Goal: Task Accomplishment & Management: Complete application form

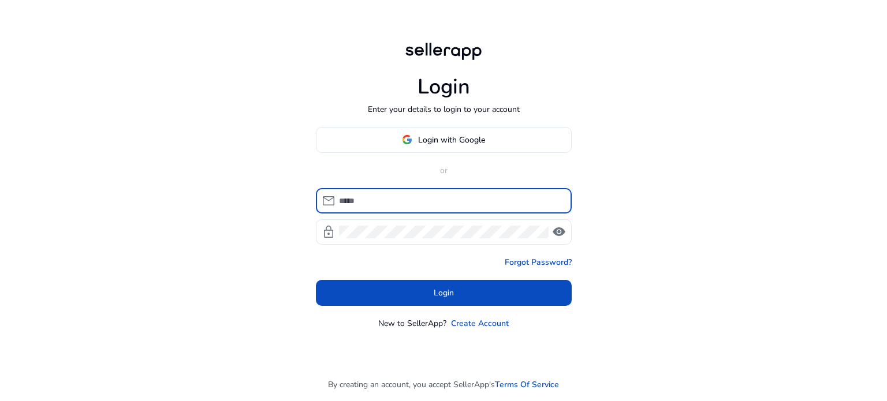
click at [386, 200] on input at bounding box center [450, 201] width 223 height 13
type input "**********"
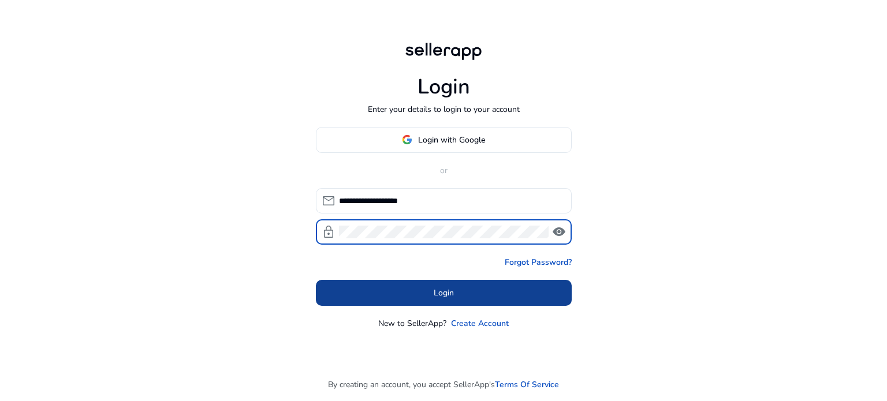
click at [434, 295] on span "Login" at bounding box center [444, 293] width 20 height 12
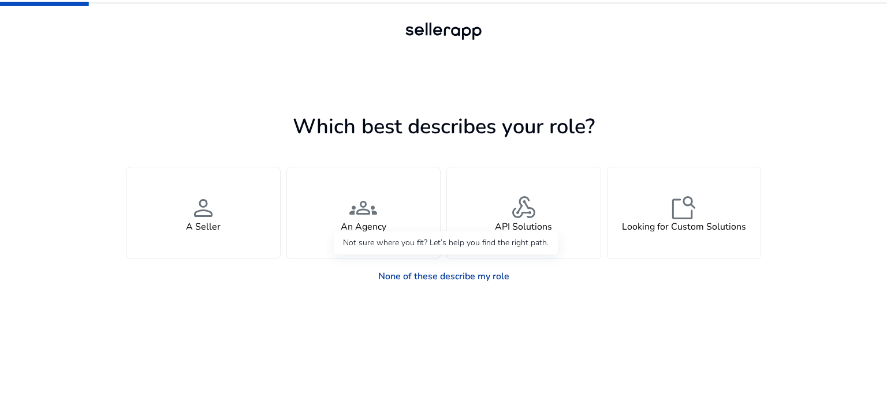
click at [424, 277] on link "None of these describe my role" at bounding box center [444, 276] width 150 height 23
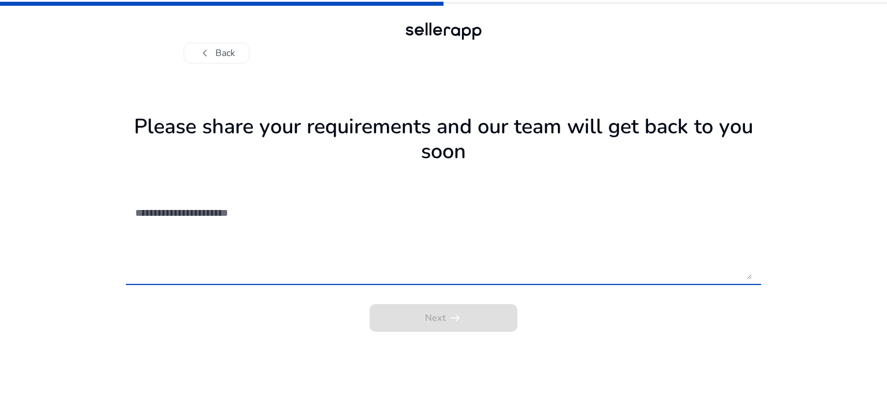
click at [399, 240] on textarea at bounding box center [443, 238] width 617 height 82
click at [225, 53] on button "chevron_left Back" at bounding box center [217, 53] width 66 height 21
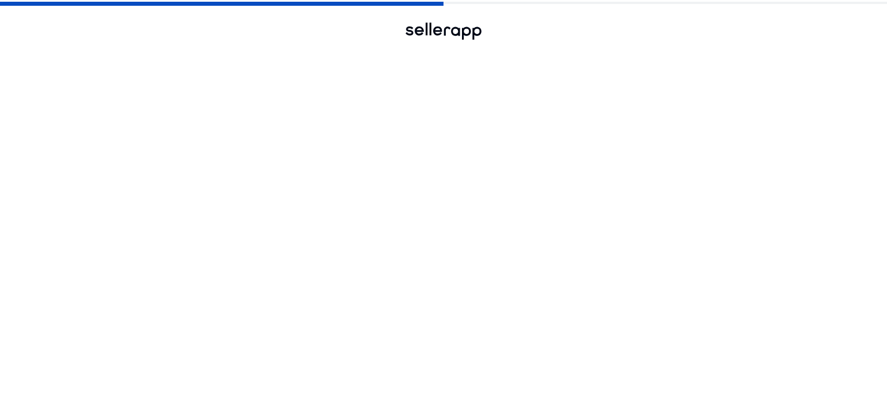
click at [225, 53] on button "chevron_left Back" at bounding box center [217, 53] width 66 height 21
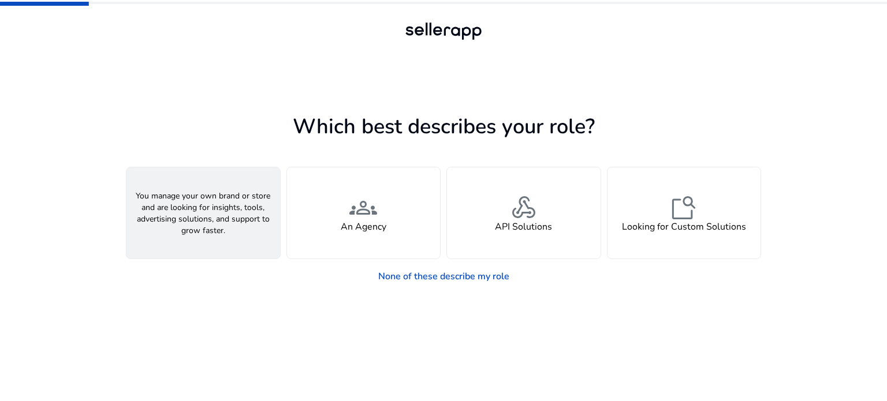
click at [194, 223] on h4 "A Seller" at bounding box center [203, 227] width 35 height 11
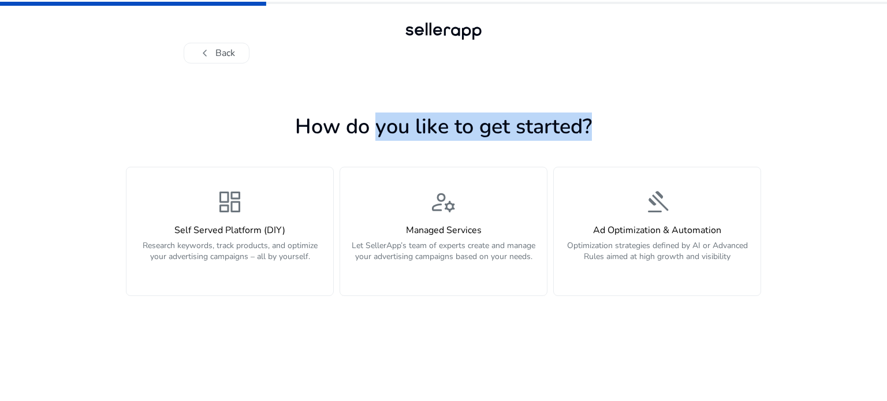
drag, startPoint x: 452, startPoint y: 124, endPoint x: 615, endPoint y: 124, distance: 162.8
click at [612, 123] on h1 "How do you like to get started?" at bounding box center [443, 126] width 635 height 25
click at [630, 131] on h1 "How do you like to get started?" at bounding box center [443, 126] width 635 height 25
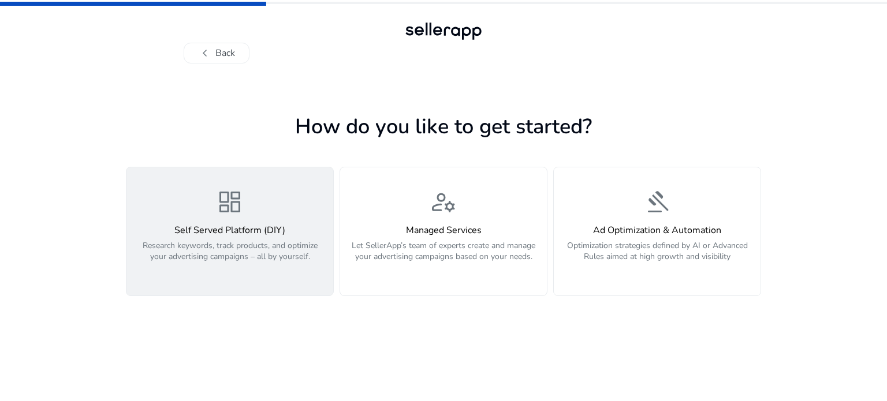
click at [278, 247] on p "Research keywords, track products, and optimize your advertising campaigns – al…" at bounding box center [229, 257] width 193 height 35
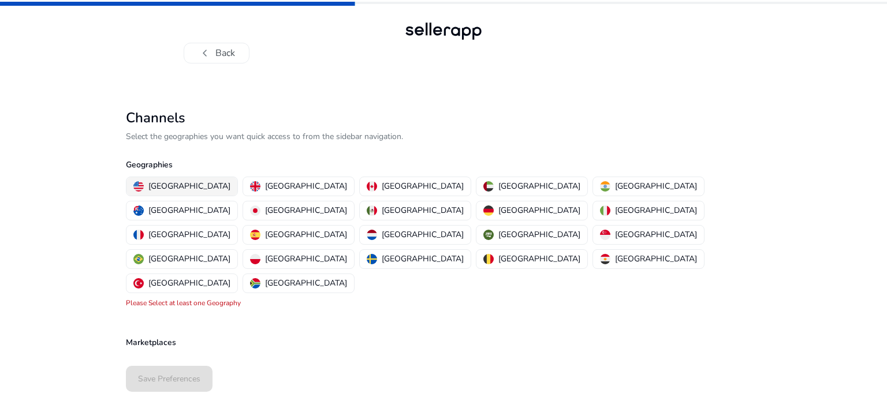
click at [175, 186] on p "[GEOGRAPHIC_DATA]" at bounding box center [189, 186] width 82 height 12
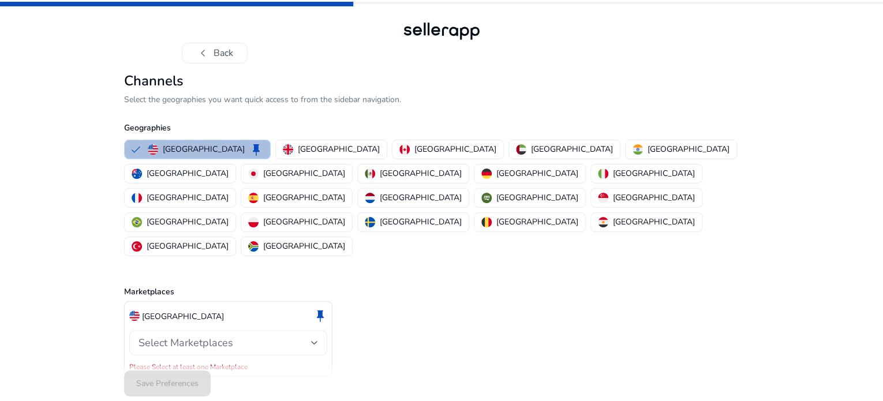
click at [222, 336] on span "Select Marketplaces" at bounding box center [186, 343] width 95 height 14
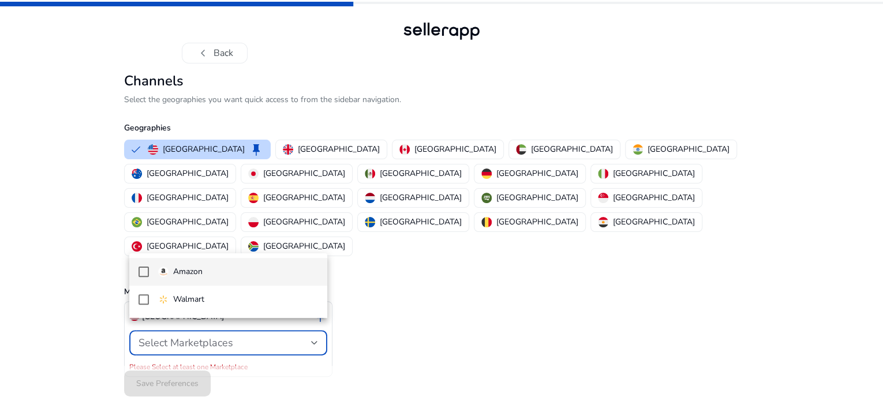
click at [215, 279] on mat-option "Amazon" at bounding box center [228, 272] width 199 height 28
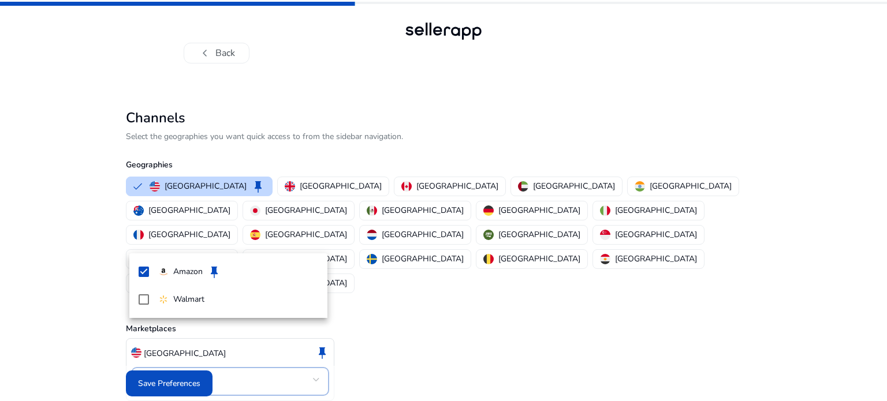
click at [184, 383] on div at bounding box center [443, 200] width 887 height 401
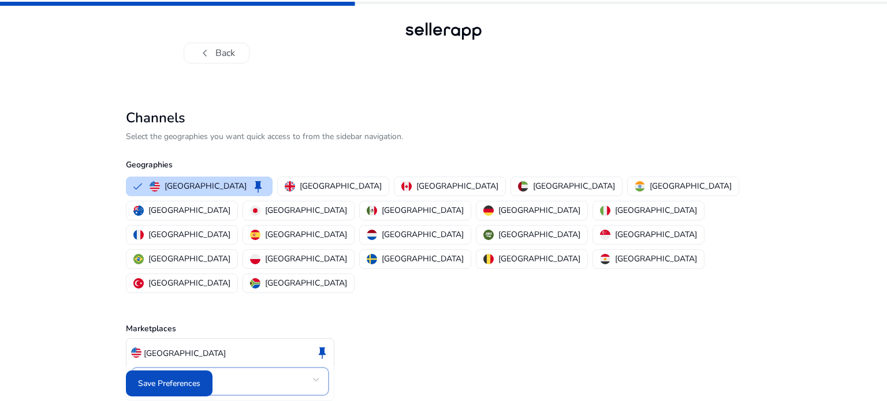
click at [184, 383] on span "Save Preferences" at bounding box center [169, 384] width 62 height 12
click at [184, 383] on div "Save Preferences" at bounding box center [443, 383] width 635 height 35
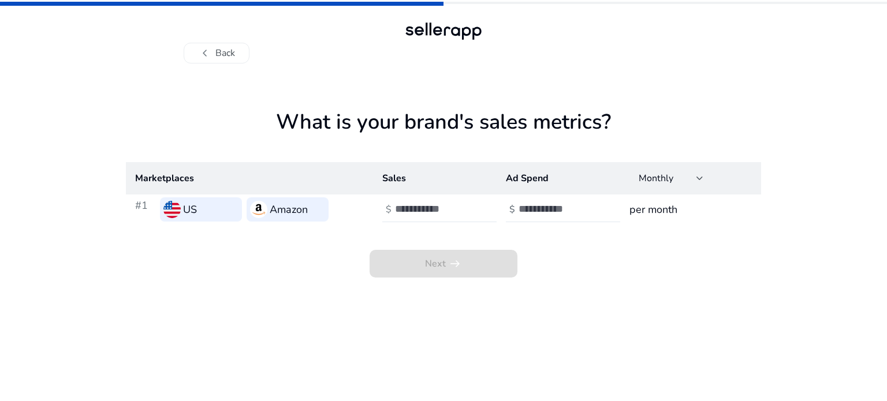
click at [239, 311] on app-sales-metrics "What is your brand's sales metrics? Marketplaces Sales Ad Spend Monthly #1 US A…" at bounding box center [443, 256] width 635 height 292
click at [436, 257] on span "Next arrow_right_alt" at bounding box center [443, 264] width 148 height 28
click at [204, 46] on span "chevron_left" at bounding box center [205, 53] width 14 height 14
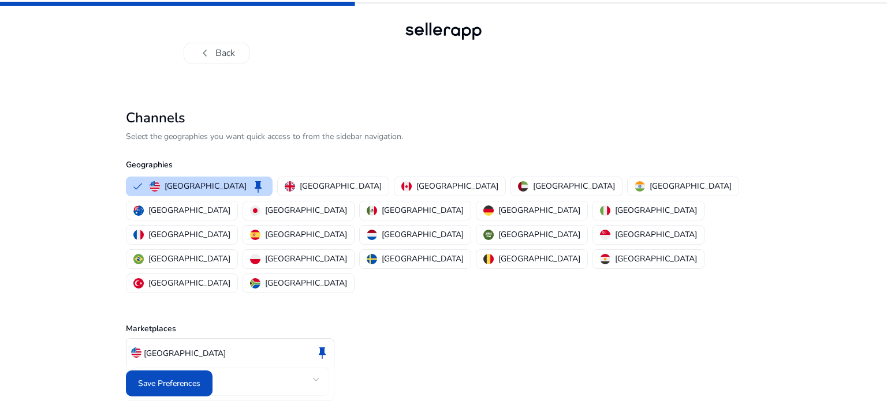
click at [207, 50] on span "chevron_left" at bounding box center [205, 53] width 14 height 14
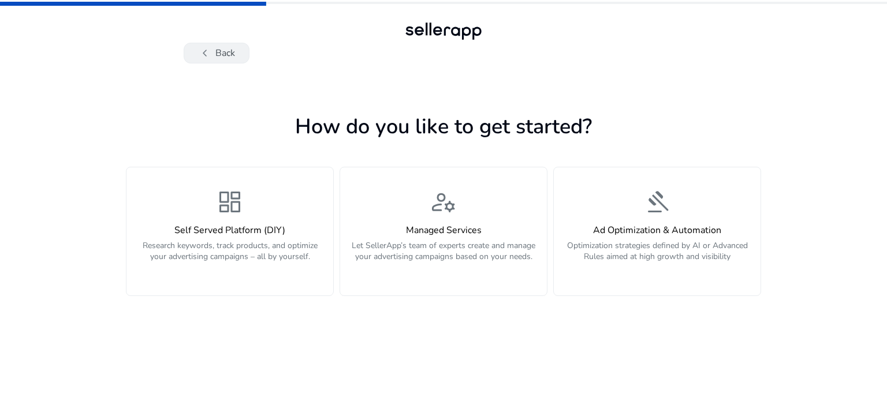
click at [208, 53] on span "chevron_left" at bounding box center [205, 53] width 14 height 14
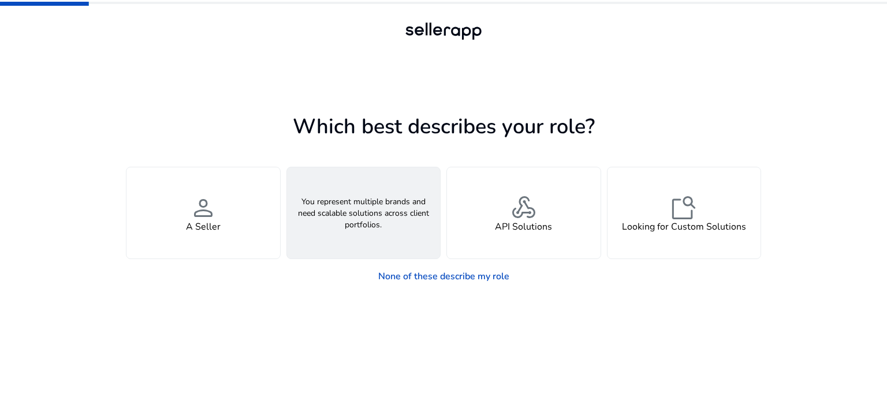
click at [354, 194] on span "groups" at bounding box center [363, 208] width 28 height 28
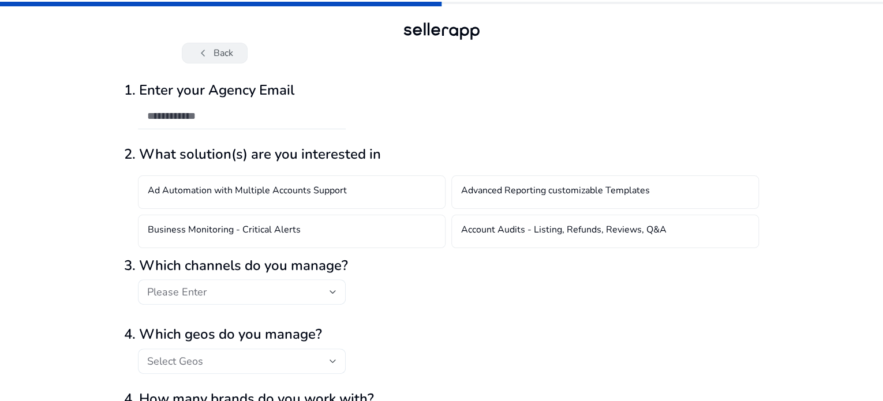
click at [215, 52] on button "chevron_left Back" at bounding box center [215, 53] width 66 height 21
click at [212, 51] on button "chevron_left Back" at bounding box center [215, 53] width 66 height 21
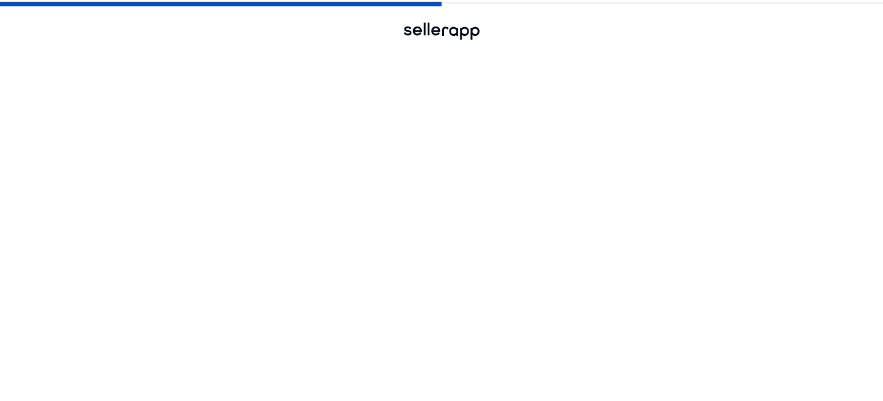
click at [212, 51] on button "chevron_left Back" at bounding box center [215, 53] width 66 height 21
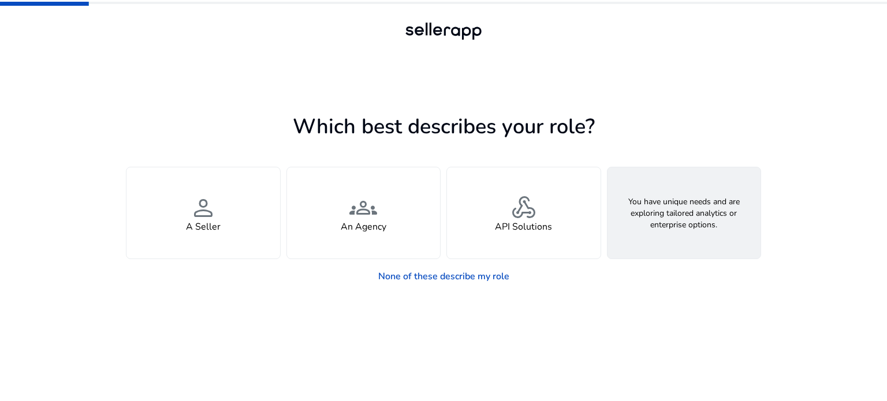
click at [645, 233] on h4 "Looking for Custom Solutions" at bounding box center [684, 227] width 124 height 11
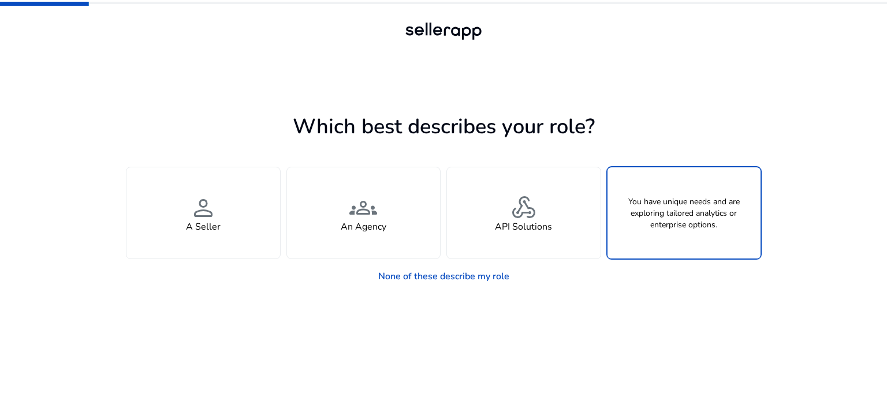
click at [645, 233] on h4 "Looking for Custom Solutions" at bounding box center [684, 227] width 124 height 11
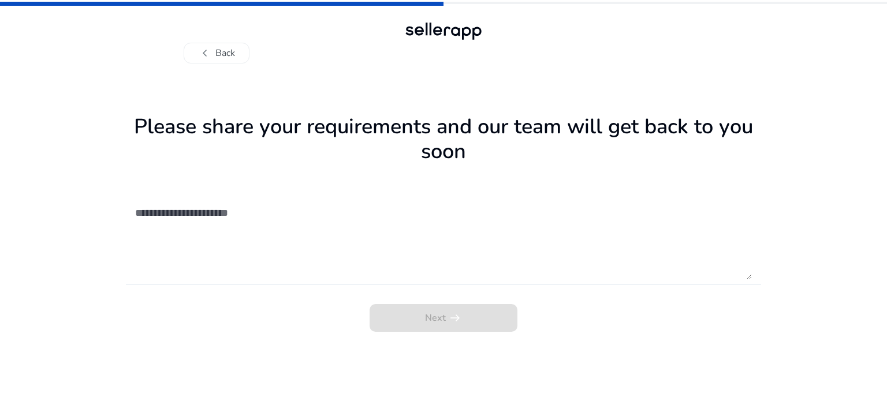
click at [228, 221] on textarea at bounding box center [443, 238] width 617 height 82
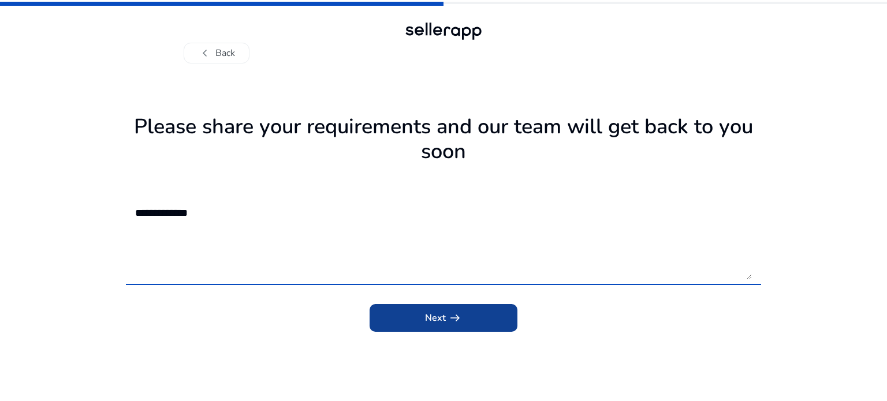
type textarea "**********"
click at [402, 323] on span "submit" at bounding box center [443, 318] width 148 height 28
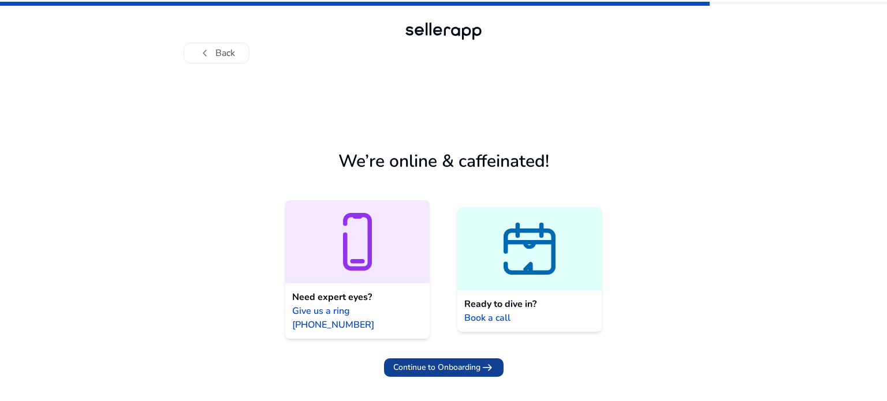
click at [441, 361] on span "Continue to Onboarding" at bounding box center [436, 367] width 87 height 12
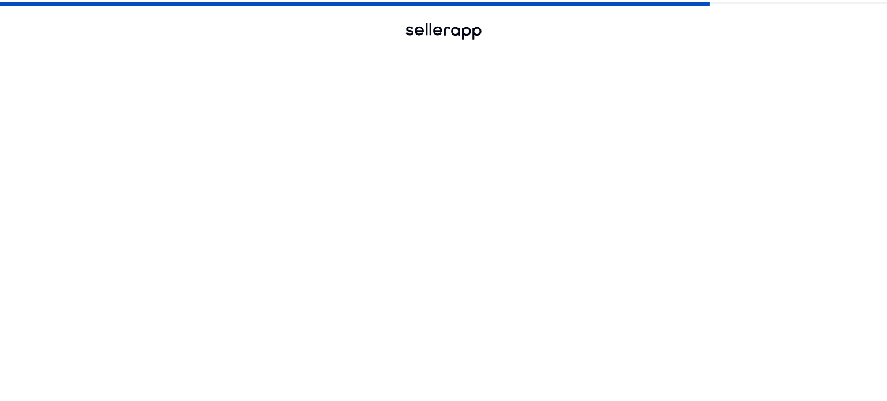
click at [441, 361] on span "Continue to Onboarding" at bounding box center [436, 367] width 87 height 12
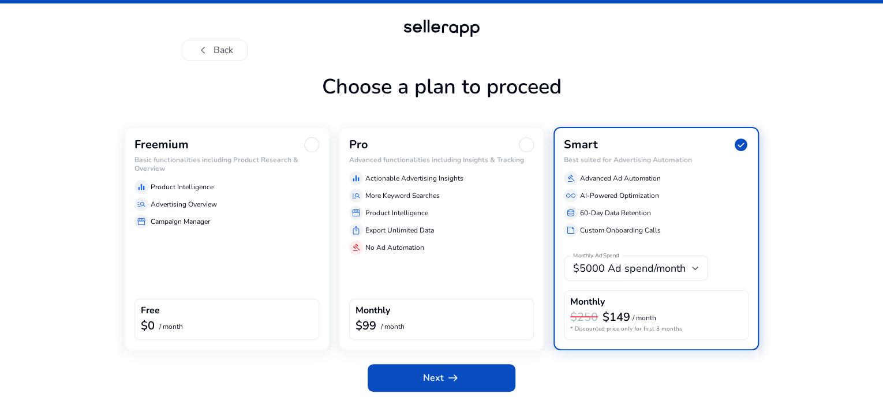
click at [239, 218] on div "storefront Campaign Manager" at bounding box center [227, 222] width 185 height 14
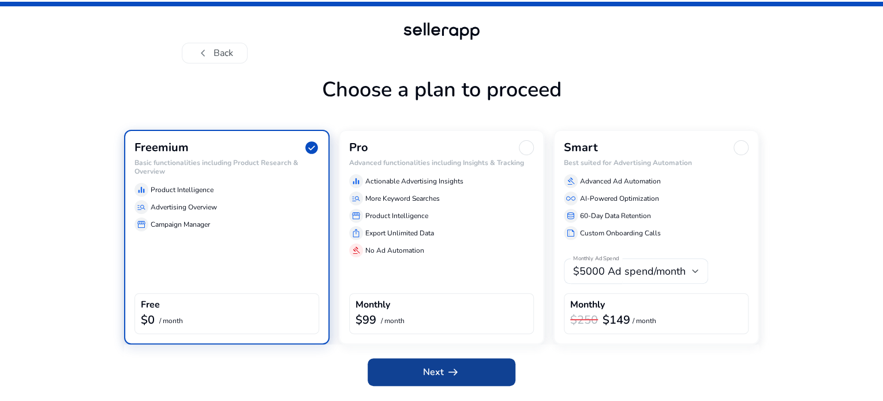
click at [439, 376] on span "Next arrow_right_alt" at bounding box center [441, 372] width 37 height 14
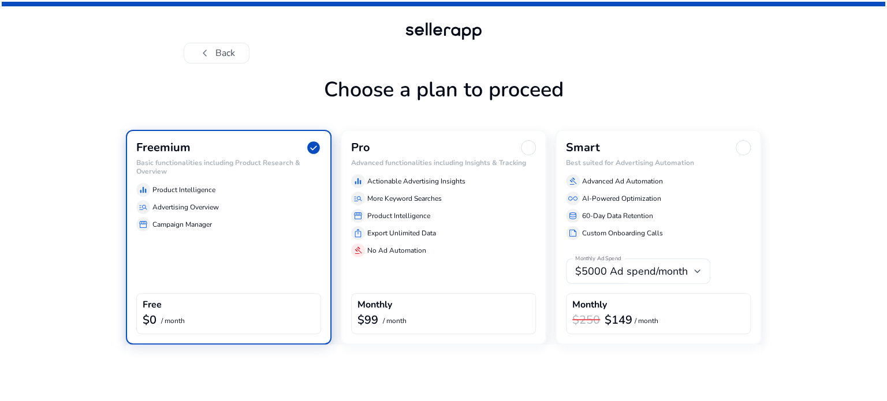
scroll to position [0, 0]
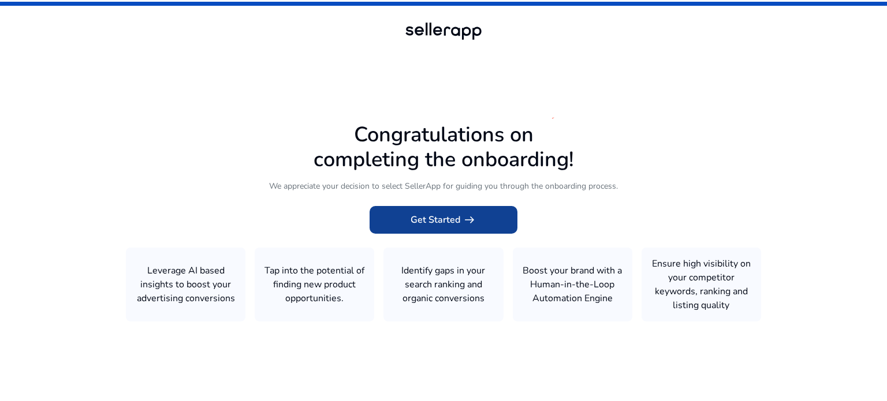
click at [421, 223] on span "Get Started arrow_right_alt" at bounding box center [443, 220] width 66 height 14
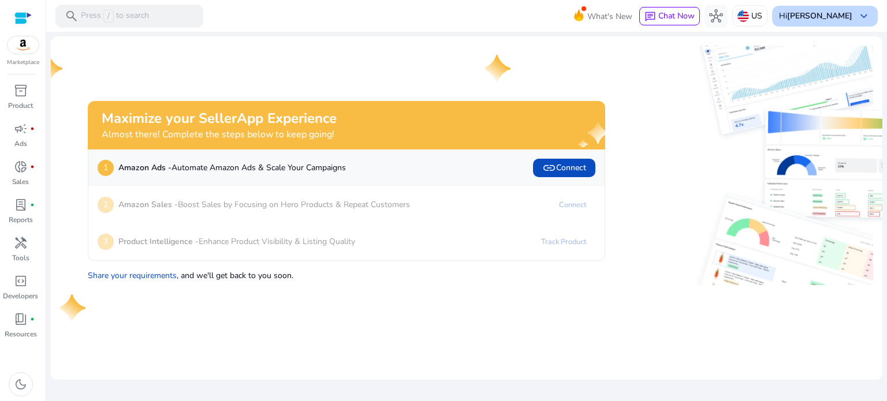
click at [809, 13] on b "[PERSON_NAME]" at bounding box center [819, 15] width 65 height 11
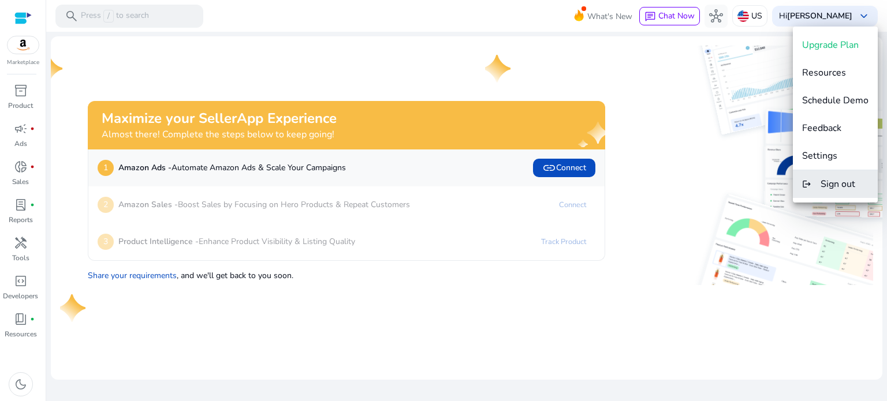
click at [828, 185] on span "Sign out" at bounding box center [837, 184] width 35 height 13
